Goal: Find specific page/section: Find specific page/section

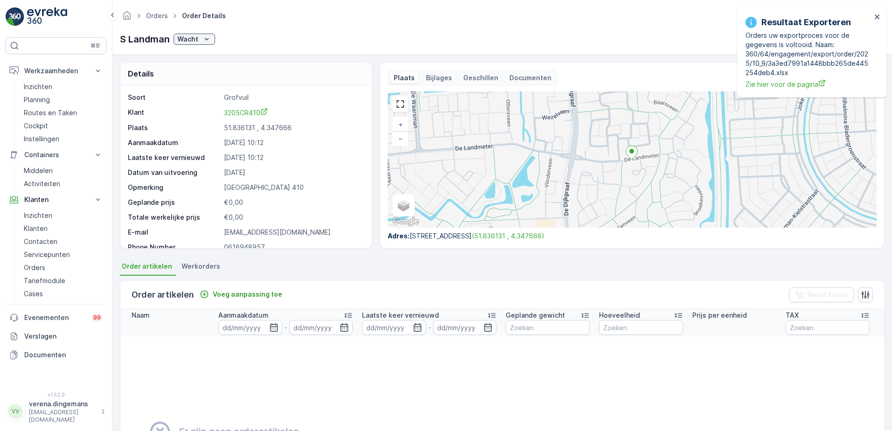
scroll to position [26, 0]
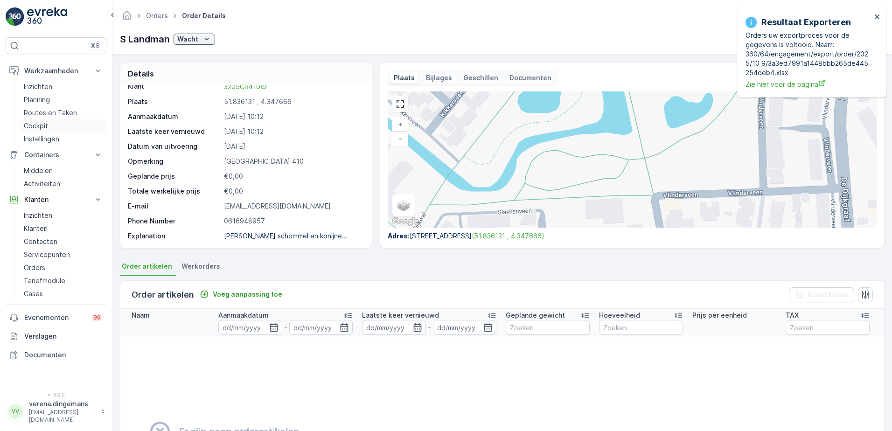
click at [35, 125] on p "Cockpit" at bounding box center [36, 125] width 24 height 9
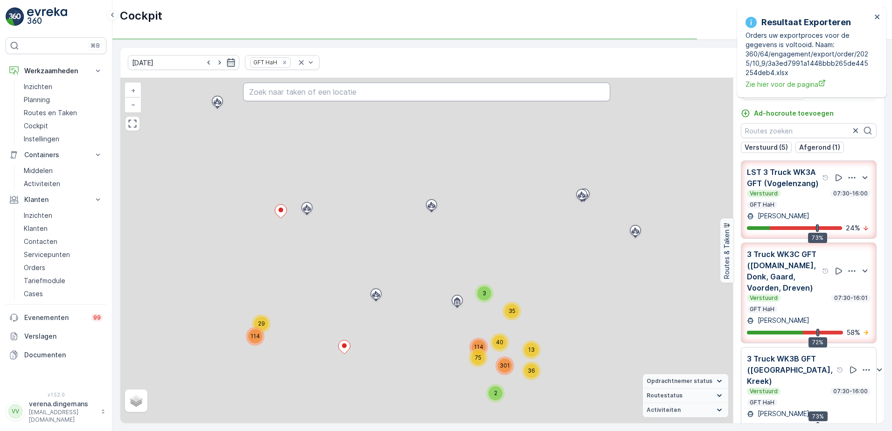
click at [285, 93] on input "text" at bounding box center [427, 92] width 368 height 19
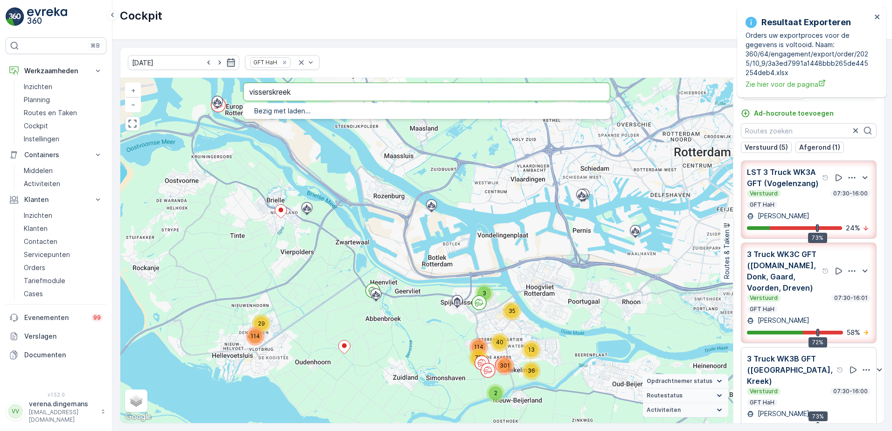
type input "visserskreek"
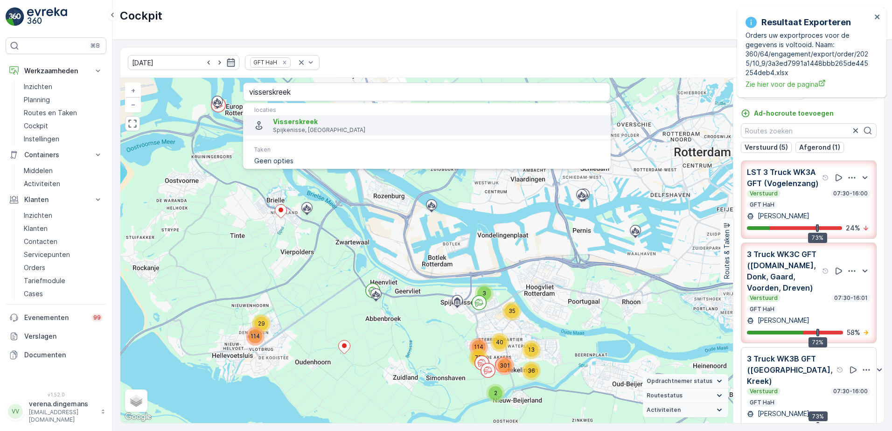
click at [286, 127] on p "Spijkenisse, [GEOGRAPHIC_DATA]" at bounding box center [438, 129] width 330 height 7
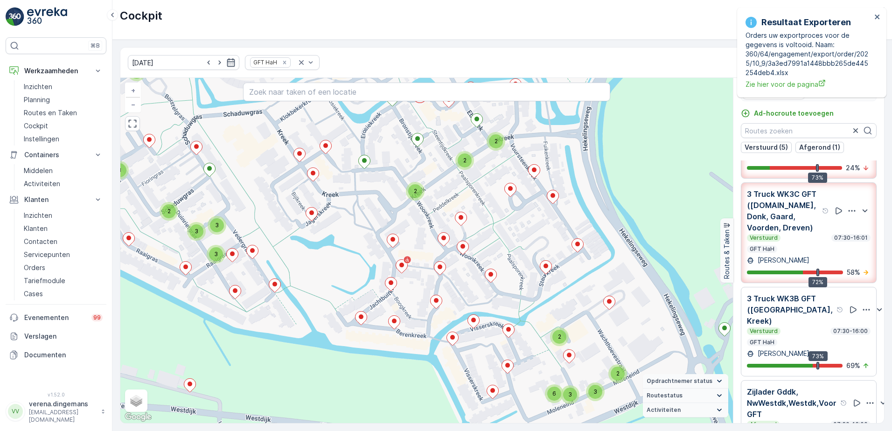
scroll to position [14, 0]
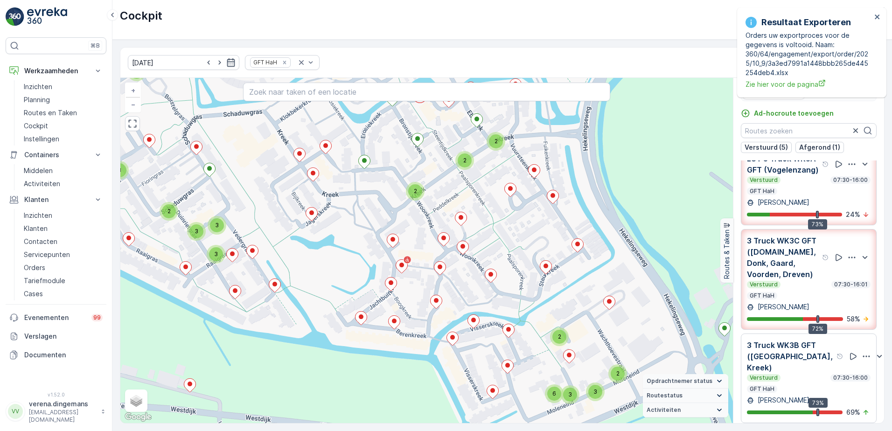
click at [801, 195] on div "Verstuurd 07:30-16:00 GFT HaH" at bounding box center [809, 185] width 124 height 19
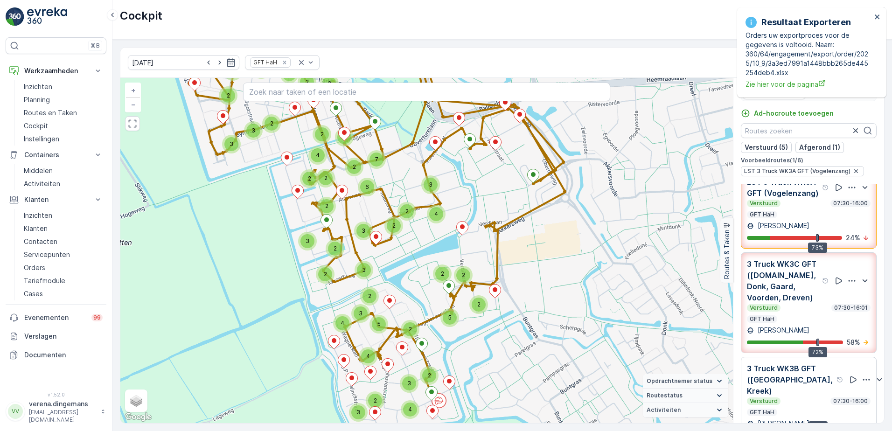
drag, startPoint x: 490, startPoint y: 225, endPoint x: 497, endPoint y: 257, distance: 33.4
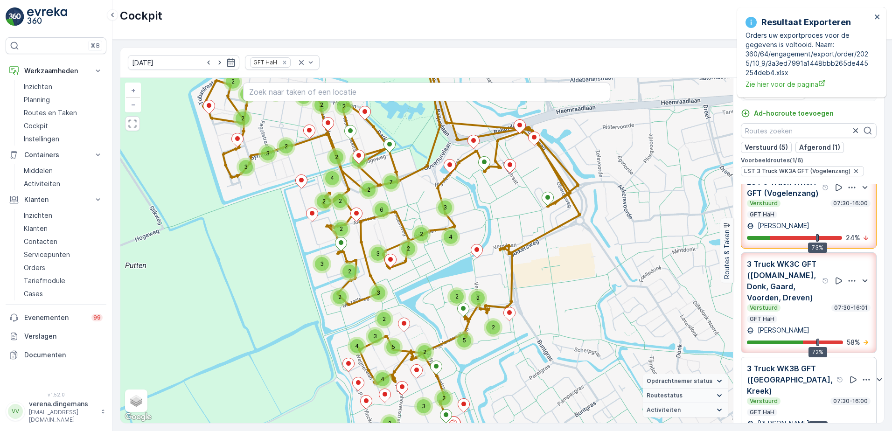
drag, startPoint x: 476, startPoint y: 231, endPoint x: 491, endPoint y: 254, distance: 27.0
click at [491, 254] on div "2 2 2 3 2 3 4 4 3 2 3 2 5 4 3 2 2 2 5 2 2 2 3 3 2 4 2 2 2 2 4 2 7 6 3 2 2 3 2 2…" at bounding box center [426, 250] width 612 height 345
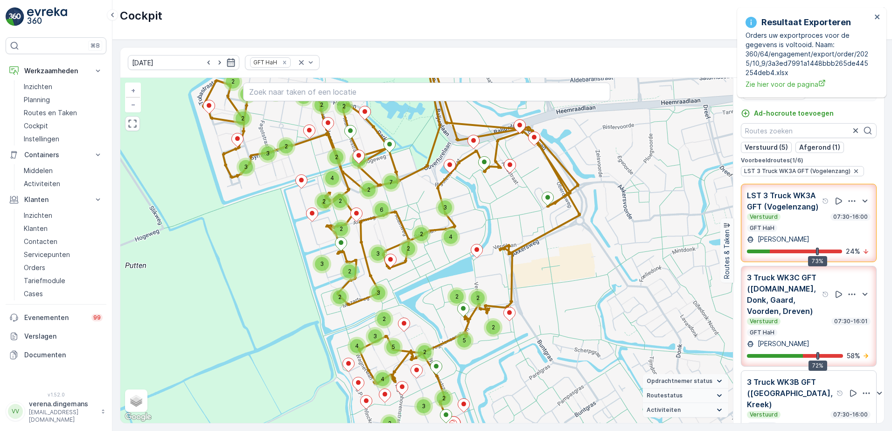
click at [787, 317] on p "3 Truck WK3C GFT ([DOMAIN_NAME], Donk, Gaard, Voorden, Dreven)" at bounding box center [783, 294] width 73 height 45
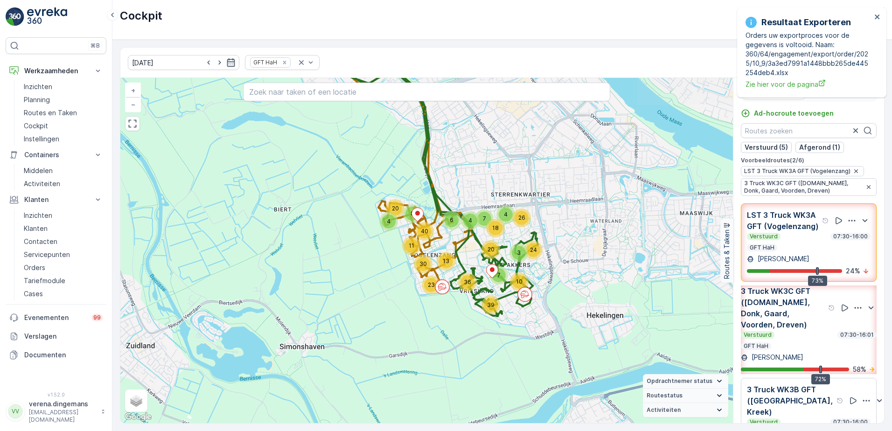
drag, startPoint x: 639, startPoint y: 285, endPoint x: 535, endPoint y: 273, distance: 104.2
click at [535, 273] on div "3 24 4 7 18 26 7 39 10 20 36 4 8 6 23 30 13 11 40 4 20 + − Satelliet stappenpla…" at bounding box center [426, 250] width 612 height 345
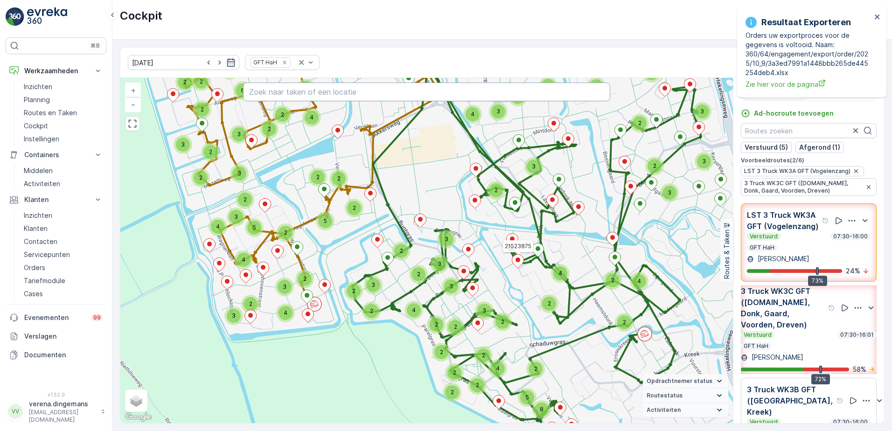
click at [267, 90] on input "text" at bounding box center [427, 92] width 368 height 19
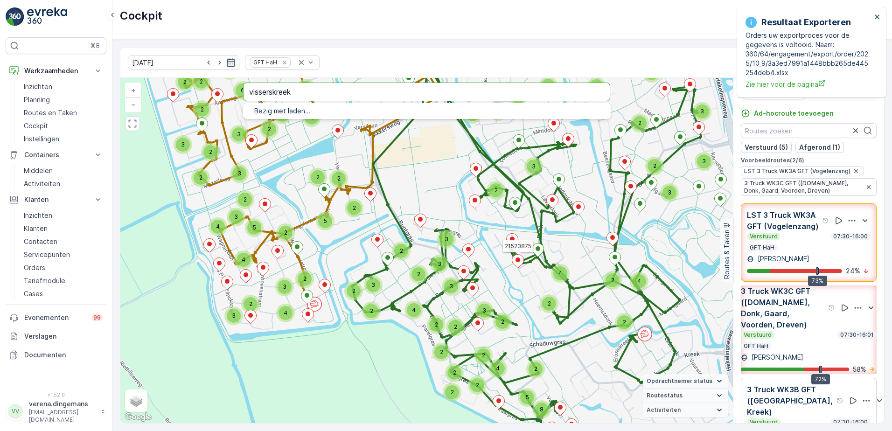
type input "visserskreek"
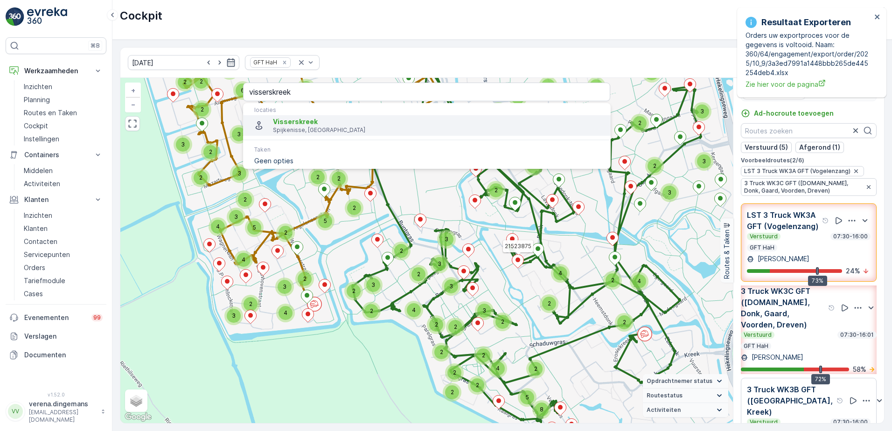
click at [321, 124] on span "Visserskreek" at bounding box center [438, 121] width 330 height 9
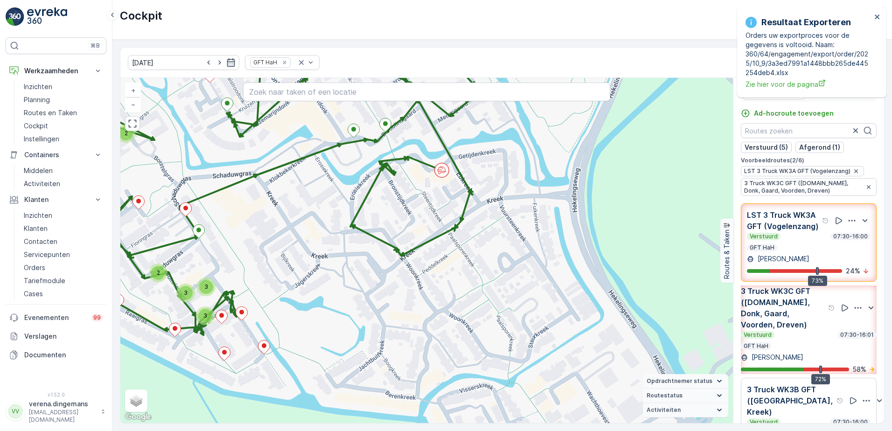
drag, startPoint x: 605, startPoint y: 257, endPoint x: 415, endPoint y: 222, distance: 193.4
click at [415, 222] on div "2 2 2 2 2 2 4 2 2 3 2 2 4 2 2 2 2 2 2 3 3 2 3 2 3 4 3 2 2 2 2 2 2 2 2 2 2 3 2 2…" at bounding box center [426, 250] width 612 height 345
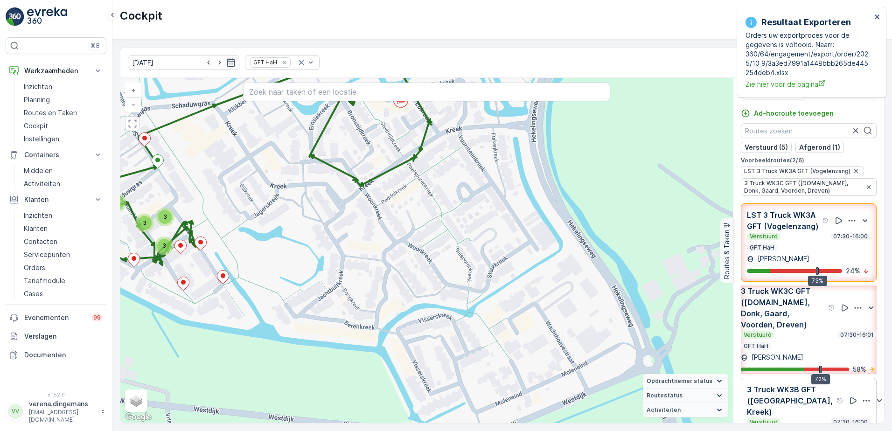
drag, startPoint x: 488, startPoint y: 331, endPoint x: 449, endPoint y: 272, distance: 70.5
click at [449, 272] on div "2 2 2 2 2 2 4 2 2 3 2 2 4 2 2 2 2 2 2 3 3 2 3 2 3 4 3 2 2 2 2 2 2 2 2 2 2 3 2 2…" at bounding box center [426, 250] width 612 height 345
click at [805, 240] on div "Verstuurd 07:30-16:00" at bounding box center [809, 236] width 124 height 7
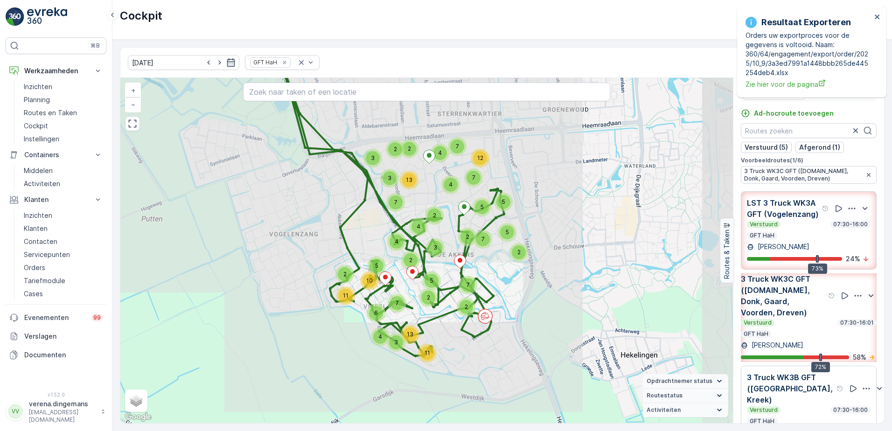
drag, startPoint x: 792, startPoint y: 328, endPoint x: 751, endPoint y: 330, distance: 40.1
click at [791, 318] on p "3 Truck WK3C GFT ([DOMAIN_NAME], Donk, Gaard, Voorden, Dreven)" at bounding box center [783, 295] width 85 height 45
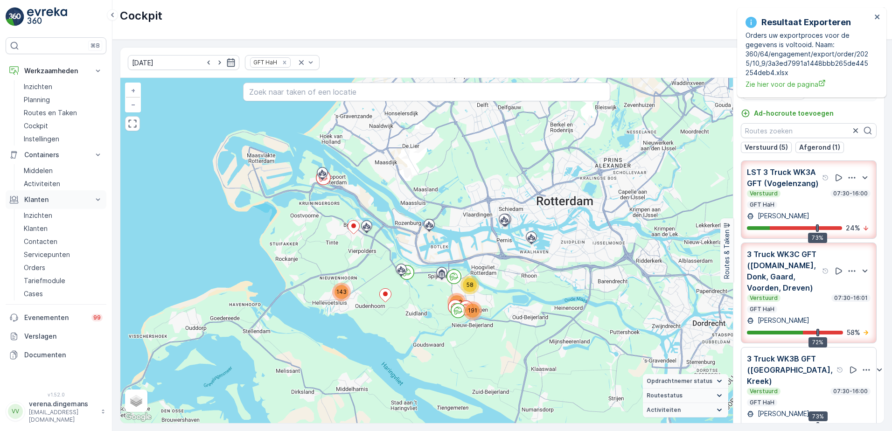
click at [97, 198] on icon at bounding box center [97, 199] width 9 height 9
click at [88, 153] on button "Containers" at bounding box center [56, 155] width 101 height 19
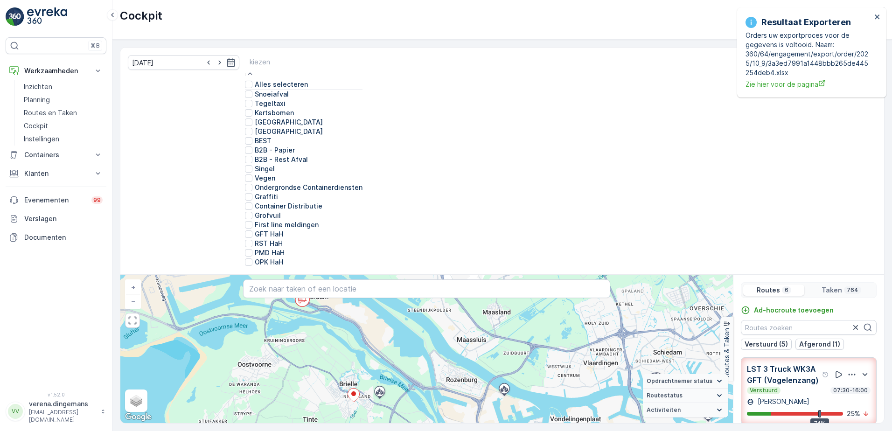
click at [279, 64] on div at bounding box center [304, 62] width 108 height 10
click at [245, 249] on div at bounding box center [248, 252] width 7 height 7
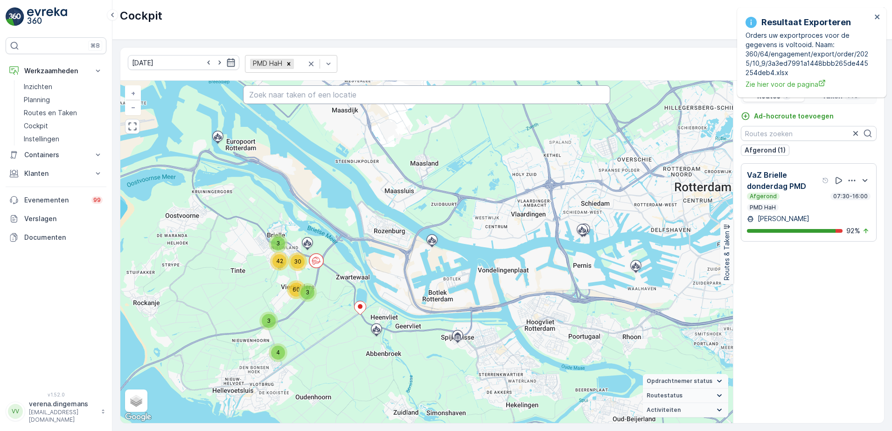
click at [313, 94] on input "text" at bounding box center [427, 94] width 368 height 19
click at [804, 204] on div "Afgerond 07:30-16:00 PMD HaH" at bounding box center [809, 202] width 124 height 19
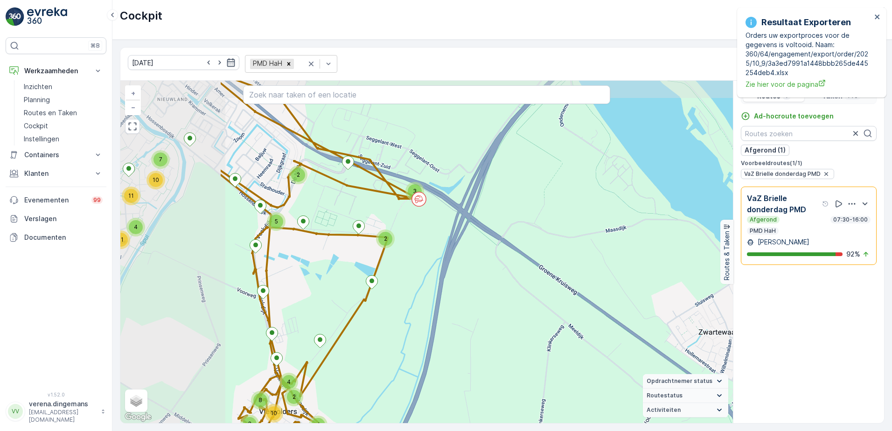
drag, startPoint x: 245, startPoint y: 193, endPoint x: 444, endPoint y: 236, distance: 202.8
click at [444, 236] on div "7 2 3 2 5 10 11 4 4 11 2 4 2 4 4 10 14 4 3 8 2 2 + − Satelliet stappenplan Terr…" at bounding box center [426, 252] width 612 height 342
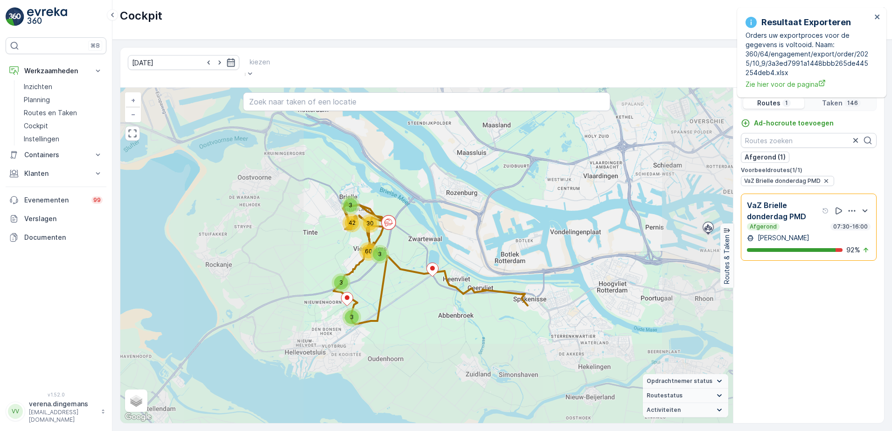
click at [270, 62] on div at bounding box center [260, 62] width 21 height 10
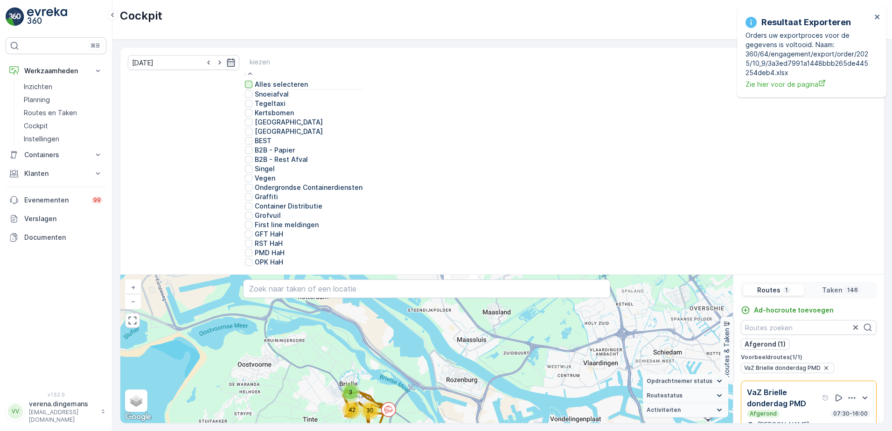
click at [245, 84] on div at bounding box center [248, 84] width 7 height 7
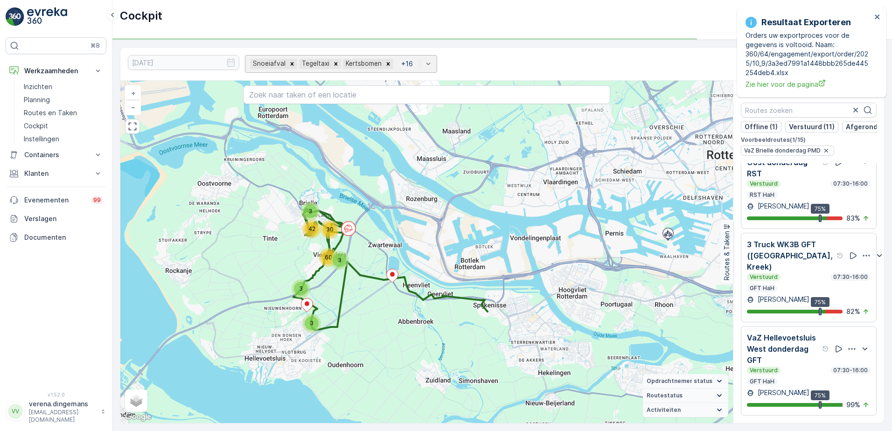
scroll to position [850, 0]
